Goal: Transaction & Acquisition: Purchase product/service

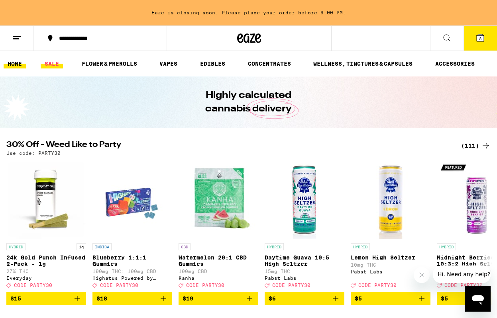
click at [57, 62] on link "SALE" at bounding box center [52, 64] width 22 height 10
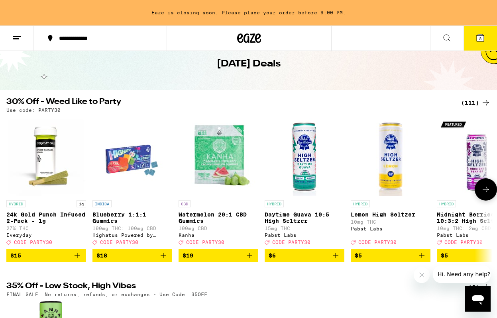
scroll to position [35, 0]
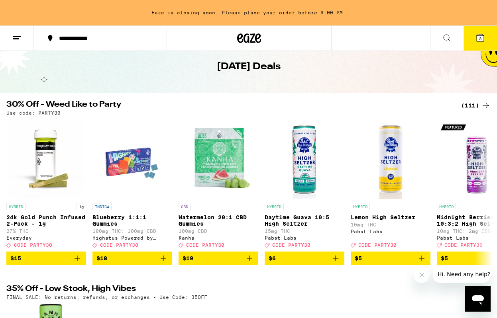
click at [331, 102] on div "(111)" at bounding box center [475, 106] width 29 height 10
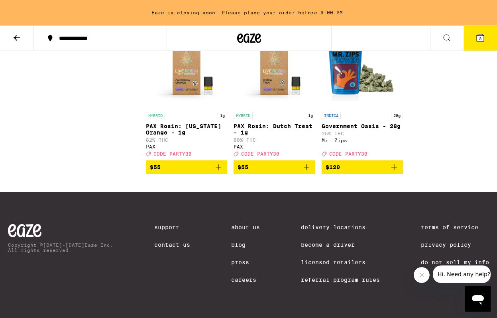
scroll to position [4239, 0]
